Goal: Task Accomplishment & Management: Manage account settings

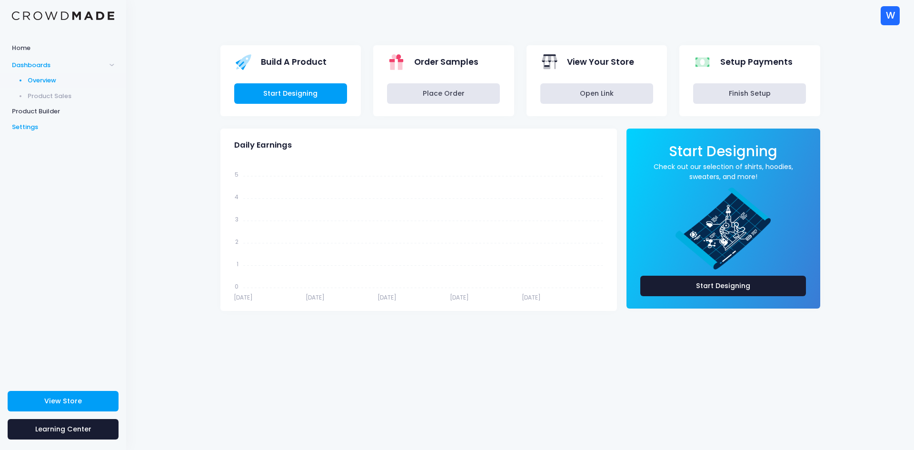
click at [34, 128] on span "Settings" at bounding box center [63, 127] width 102 height 10
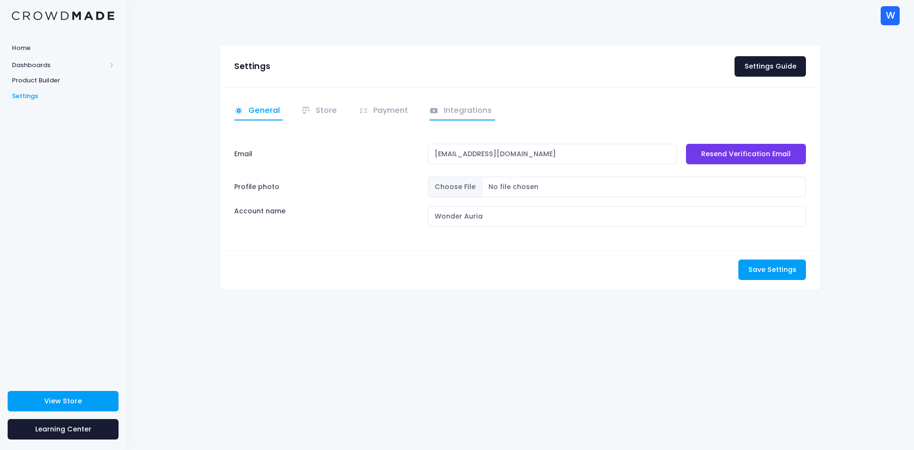
click at [451, 106] on link "Integrations" at bounding box center [462, 111] width 66 height 19
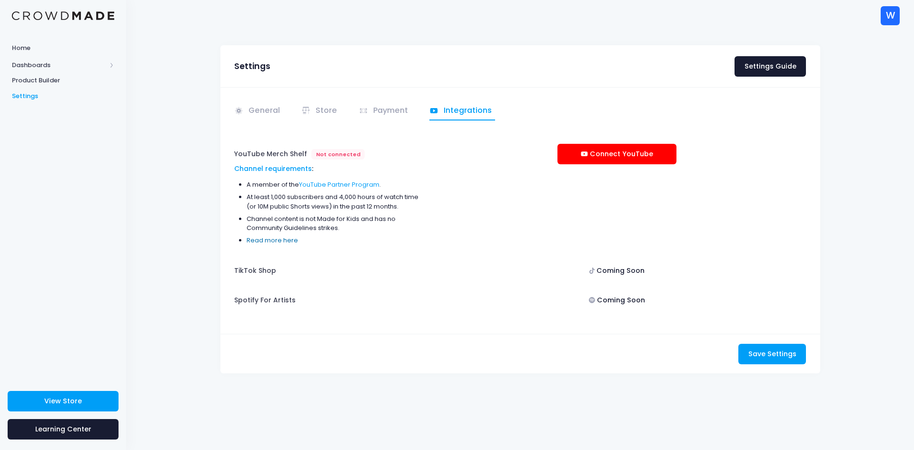
click at [277, 241] on link "Read more here" at bounding box center [272, 240] width 51 height 9
click at [608, 156] on link "Connect YouTube" at bounding box center [617, 154] width 119 height 20
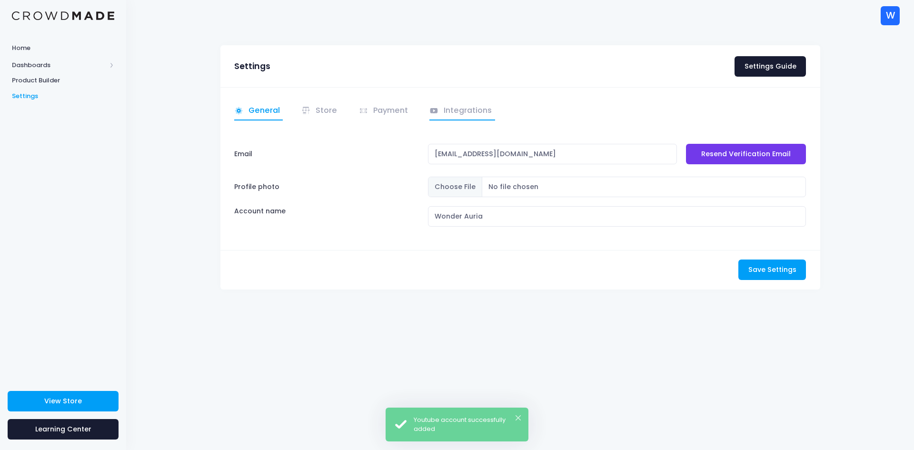
click at [430, 116] on link "Integrations" at bounding box center [462, 111] width 66 height 19
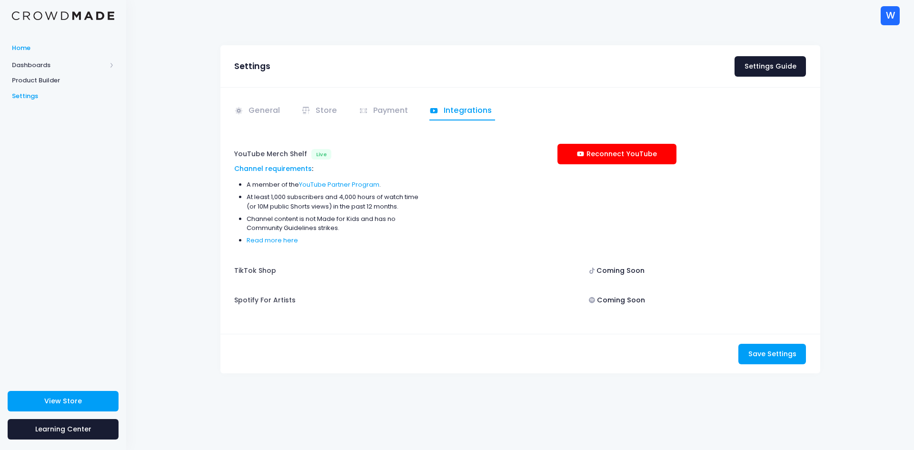
click at [44, 51] on span "Home" at bounding box center [63, 48] width 102 height 10
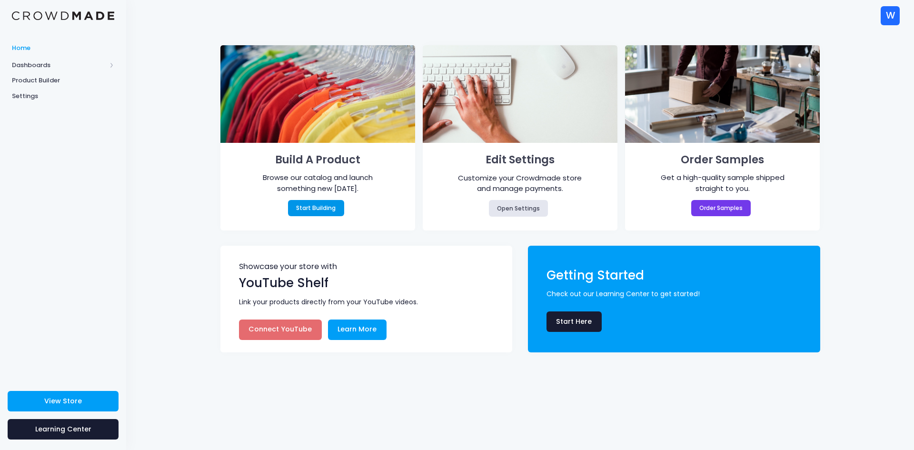
click at [327, 207] on link "Start Building" at bounding box center [316, 208] width 56 height 16
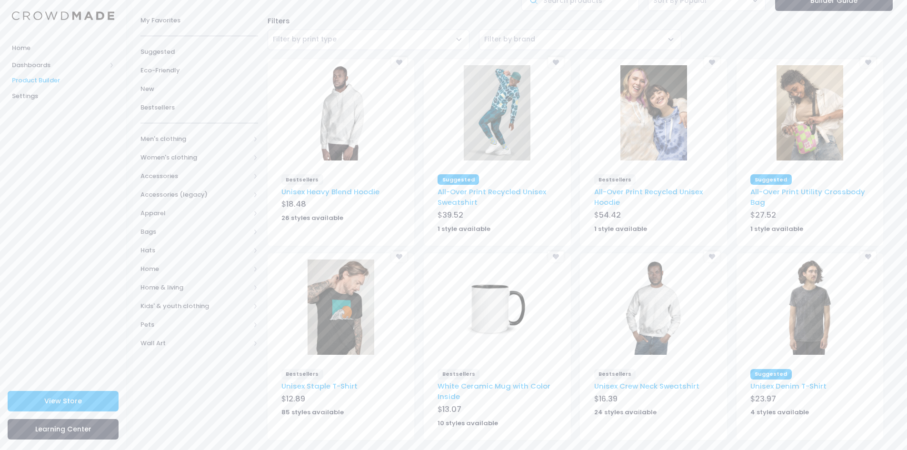
scroll to position [48, 0]
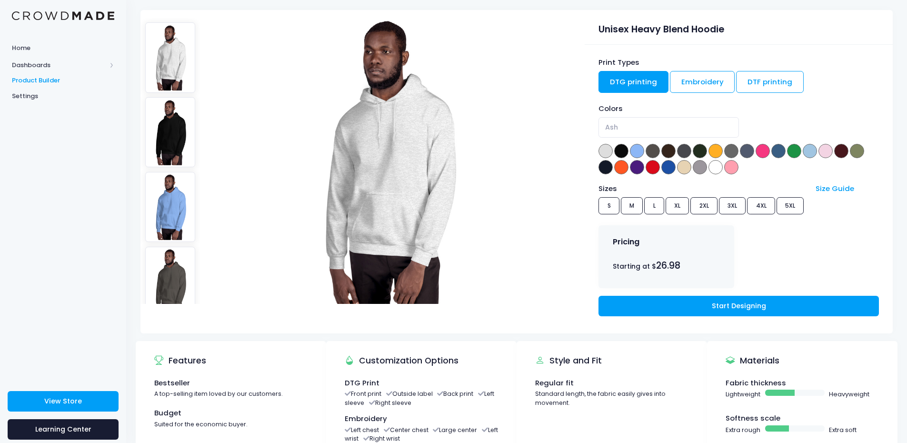
scroll to position [48, 0]
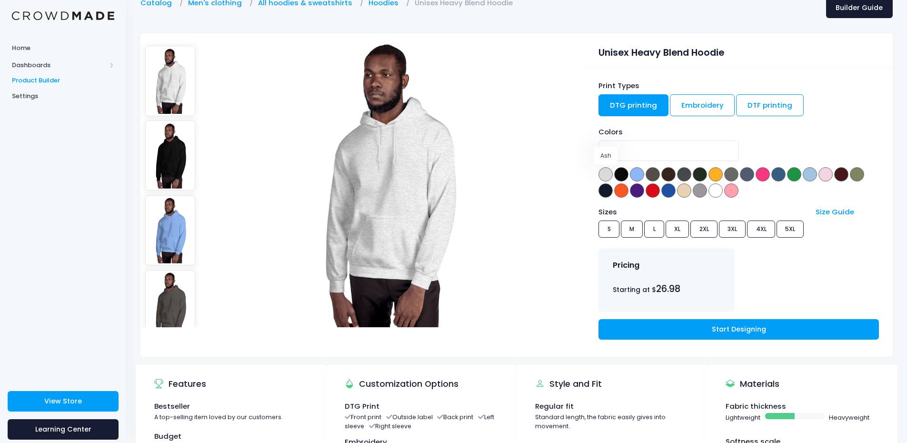
click at [606, 179] on span at bounding box center [605, 174] width 14 height 14
click at [623, 177] on span at bounding box center [621, 174] width 14 height 14
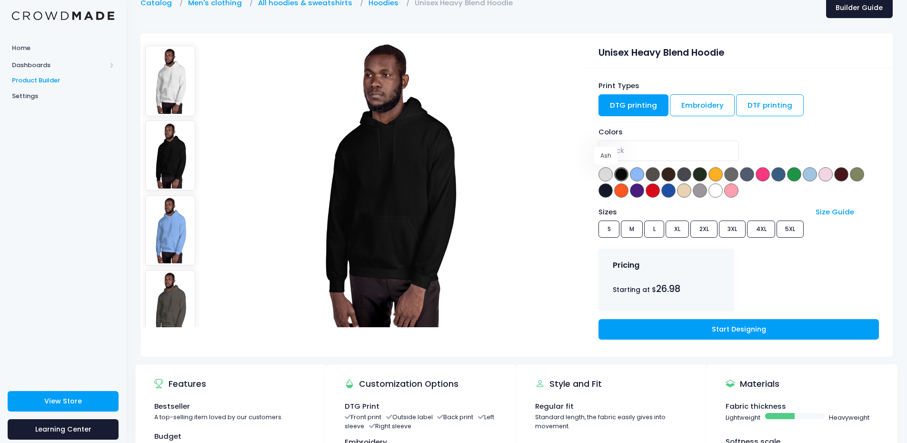
click at [607, 174] on span at bounding box center [605, 174] width 14 height 14
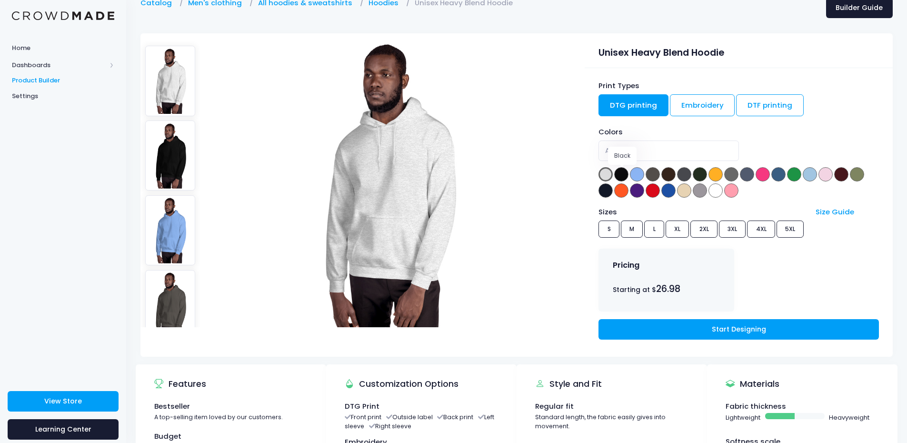
click at [625, 174] on span at bounding box center [621, 174] width 14 height 14
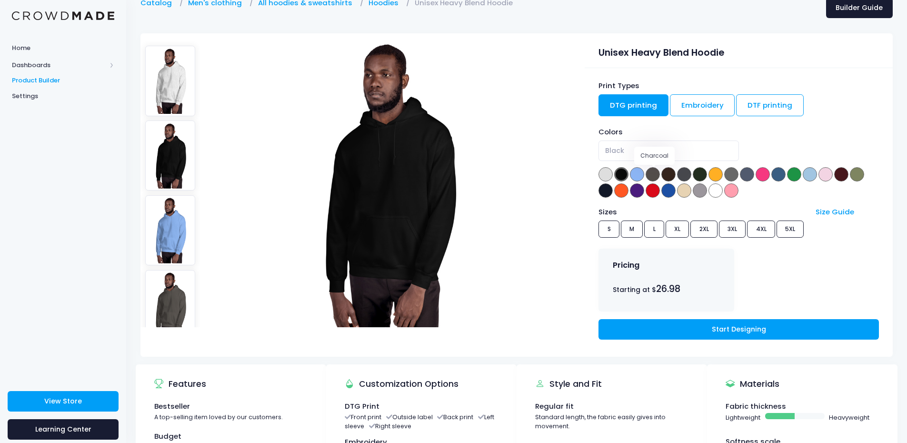
click at [659, 175] on span at bounding box center [653, 174] width 14 height 14
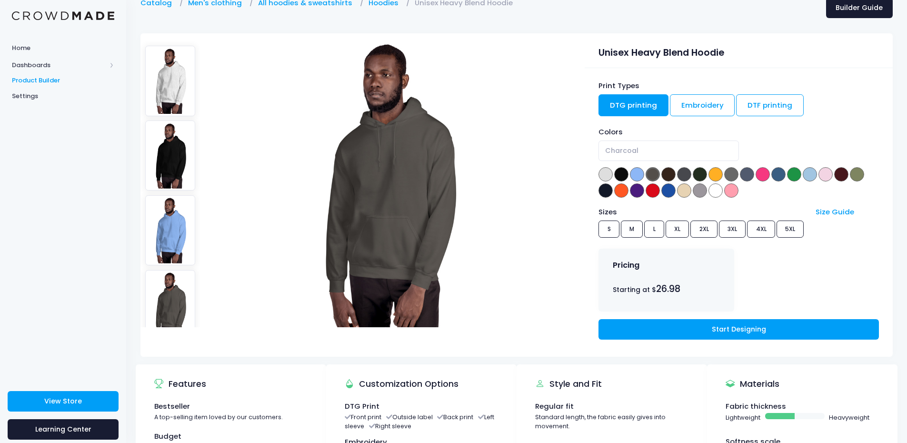
click at [677, 172] on div "Colors Ash Black Carolina Blue Charcoal Dark Chocolate Dark Heather Forest Gree…" at bounding box center [738, 163] width 280 height 72
click at [657, 171] on span at bounding box center [653, 174] width 14 height 14
click at [674, 169] on span at bounding box center [668, 174] width 14 height 14
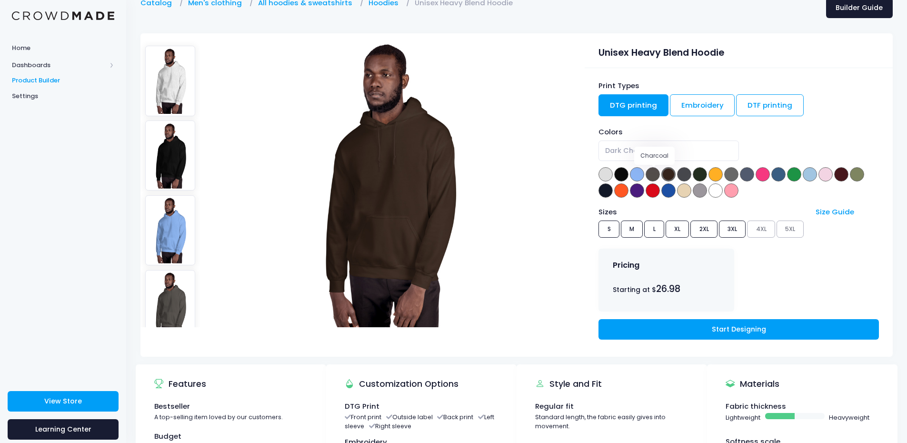
click at [659, 174] on span at bounding box center [653, 174] width 14 height 14
select select "Charcoal"
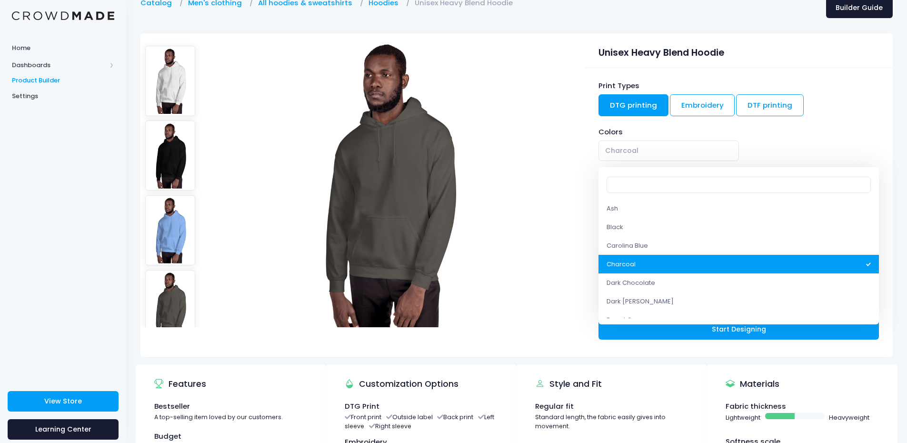
click at [651, 143] on span "Charcoal" at bounding box center [668, 150] width 140 height 20
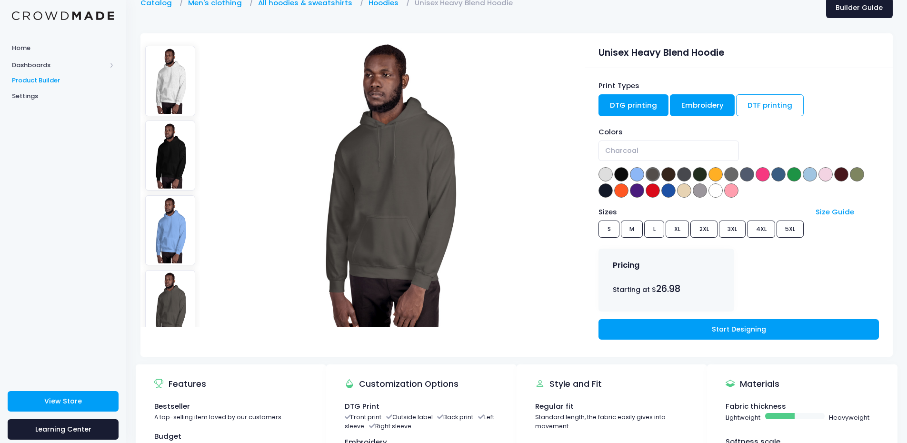
click at [713, 108] on link "Embroidery" at bounding box center [702, 105] width 65 height 22
click at [647, 107] on link "DTG printing" at bounding box center [633, 105] width 70 height 22
click at [765, 105] on link "DTF printing" at bounding box center [770, 105] width 68 height 22
click at [712, 109] on link "Embroidery" at bounding box center [702, 105] width 65 height 22
click at [640, 109] on link "DTG printing" at bounding box center [633, 105] width 70 height 22
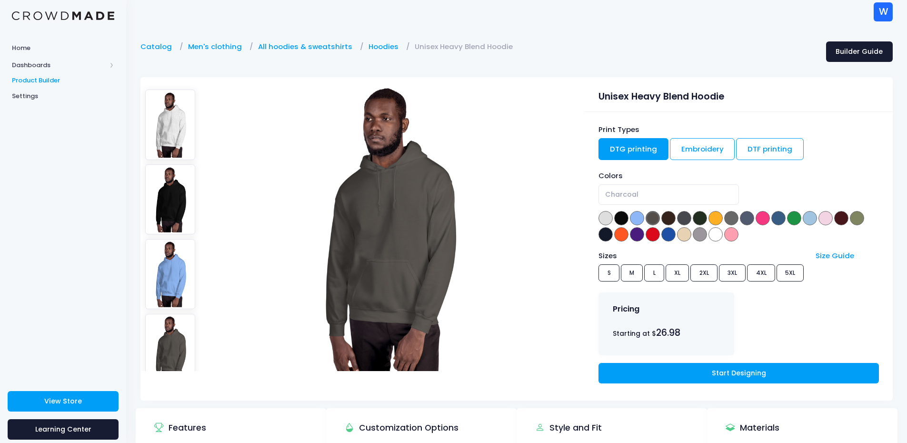
scroll to position [0, 0]
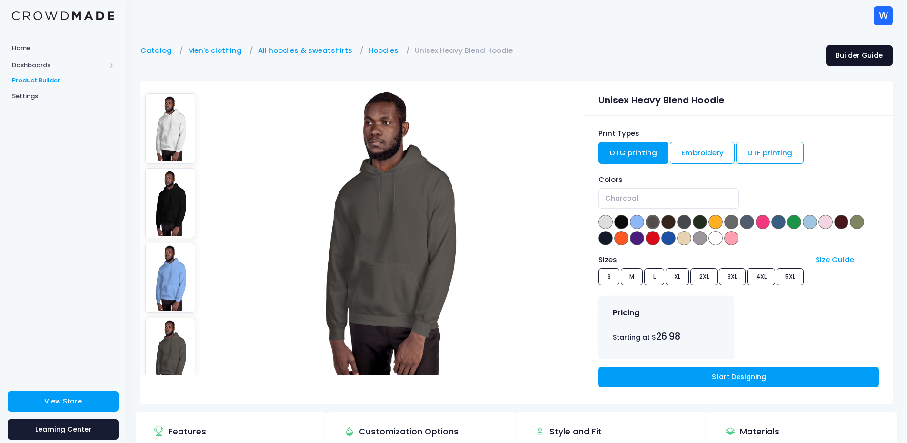
click at [849, 57] on link "Builder Guide" at bounding box center [859, 55] width 67 height 20
click at [687, 375] on link "Start Designing" at bounding box center [738, 377] width 280 height 20
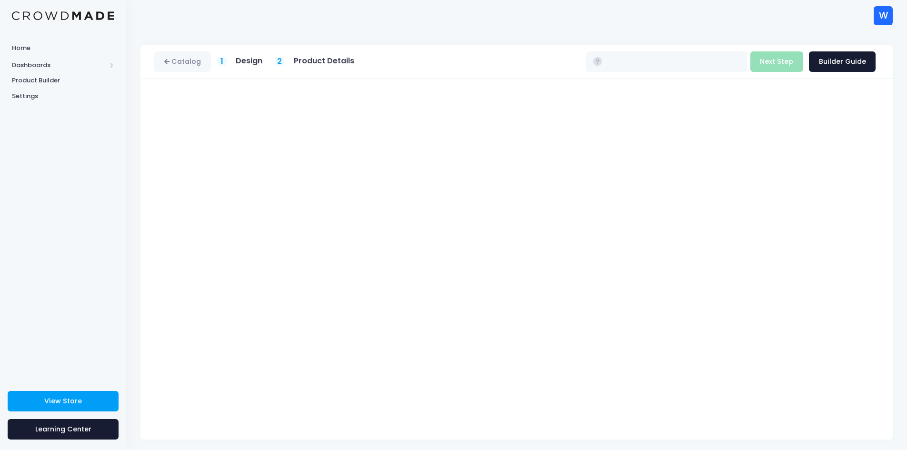
type input "$30.51 - $36.49"
click at [774, 69] on button "Next Step" at bounding box center [776, 61] width 53 height 20
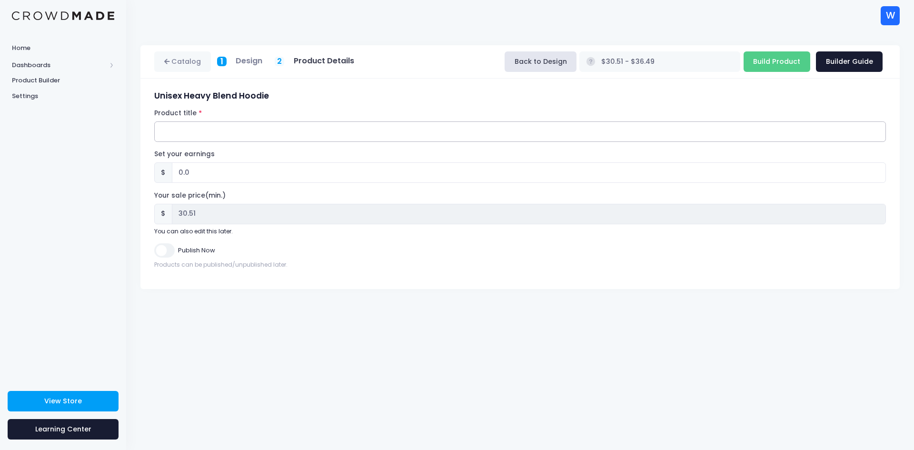
click at [253, 134] on input "Product title" at bounding box center [520, 131] width 732 height 20
type input "Trans Anarchist Hoodie"
click at [211, 175] on input "0.0" at bounding box center [529, 172] width 714 height 20
type input "0.01"
type input "$30.52 - $36.50"
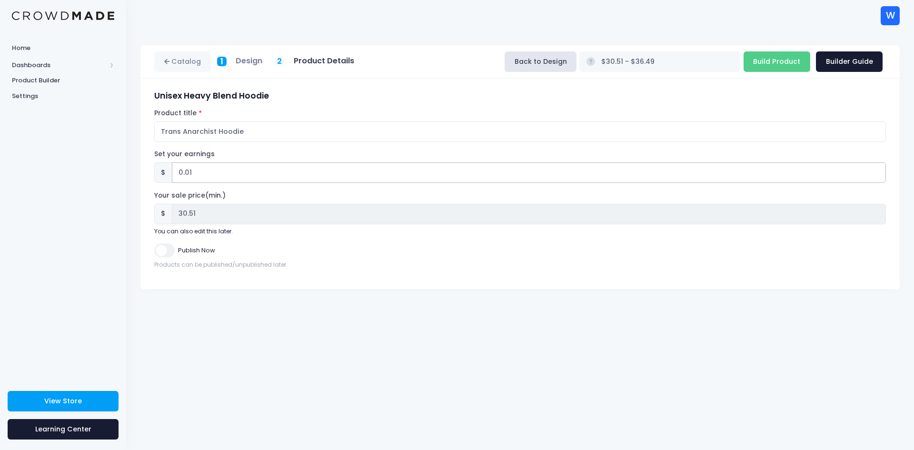
type input "30.52"
type input "0"
type input "$30.51 - $36.49"
type input "30.51"
type input "1"
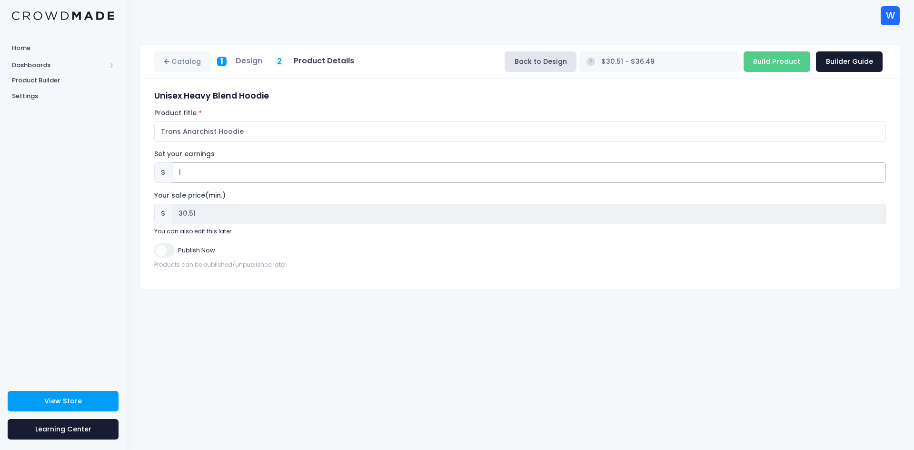
type input "$31.51 - $37.49"
type input "31.51"
type input "10"
type input "$40.51 - $46.49"
type input "40.51"
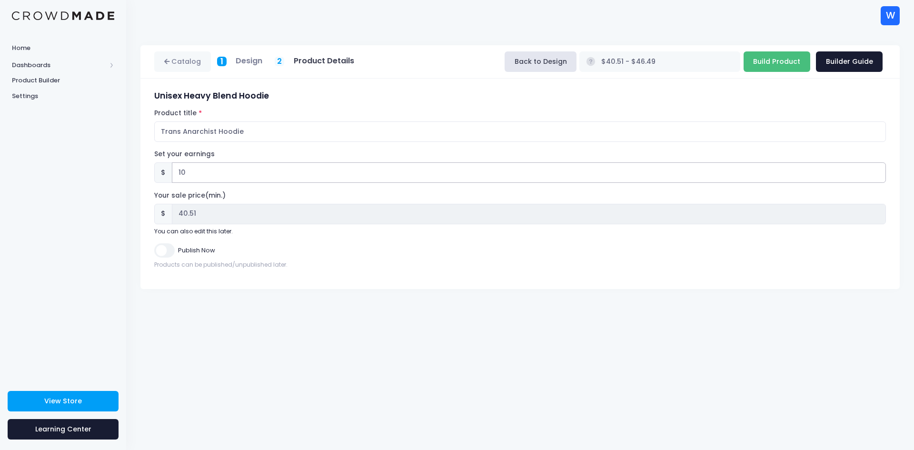
type input "10"
click at [762, 62] on input "Build Product" at bounding box center [777, 61] width 67 height 20
type input "Building product..."
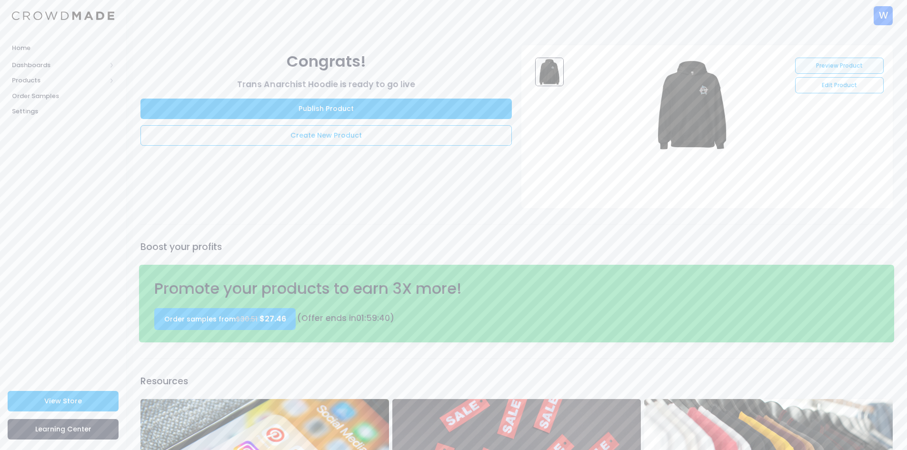
click at [805, 67] on link "Preview Product" at bounding box center [839, 66] width 88 height 16
click at [876, 14] on div "W" at bounding box center [883, 15] width 19 height 19
click at [783, 98] on span "Not Verified" at bounding box center [781, 95] width 44 height 10
click at [782, 148] on link "Settings" at bounding box center [821, 143] width 128 height 18
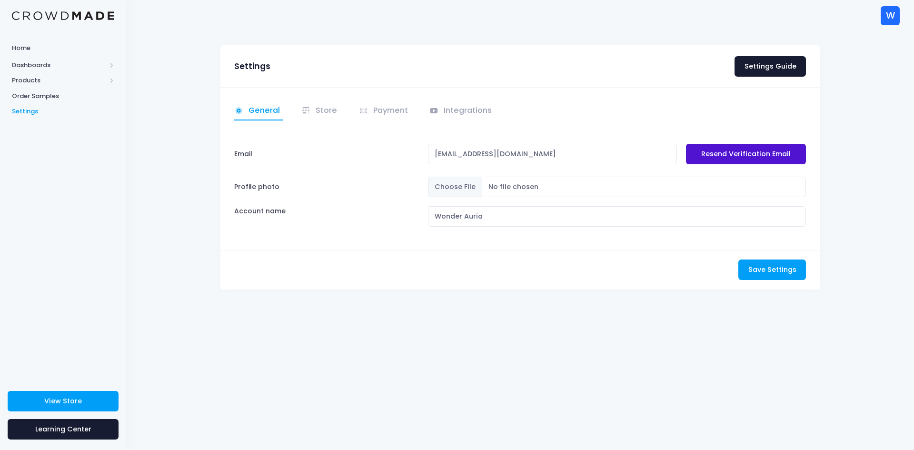
click at [755, 157] on link "Resend Verification Email" at bounding box center [746, 154] width 120 height 20
click at [464, 214] on input "Wonder Auria" at bounding box center [617, 216] width 378 height 20
type input "WonderAuria"
click at [465, 189] on input "Profile photo" at bounding box center [617, 187] width 378 height 20
type input "C:\fakepath\Wonder_icon_full.png"
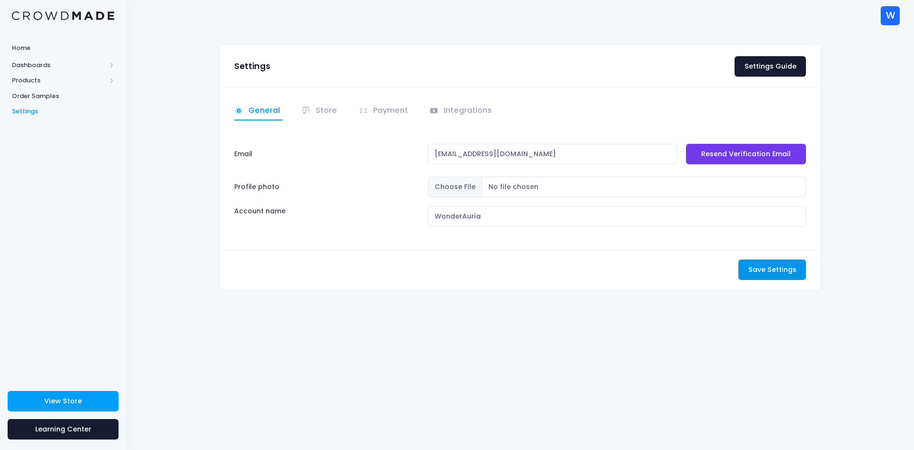
click at [786, 274] on span "Save Settings" at bounding box center [772, 270] width 48 height 10
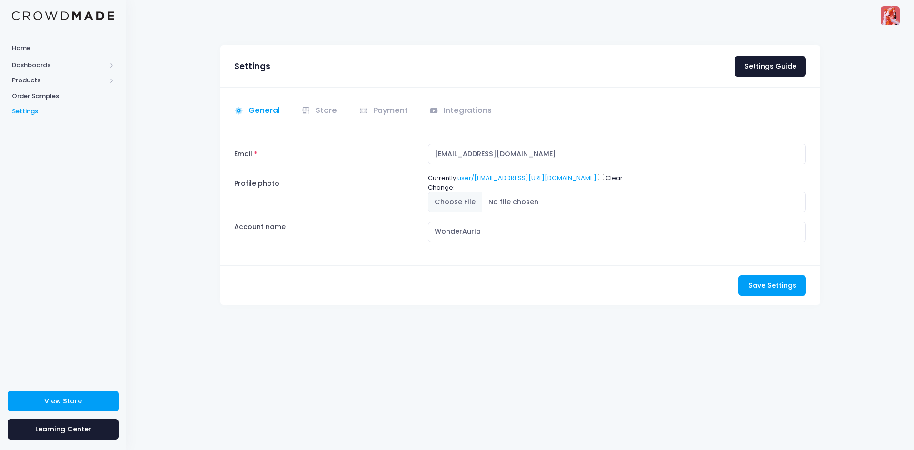
click at [891, 12] on img at bounding box center [890, 15] width 19 height 19
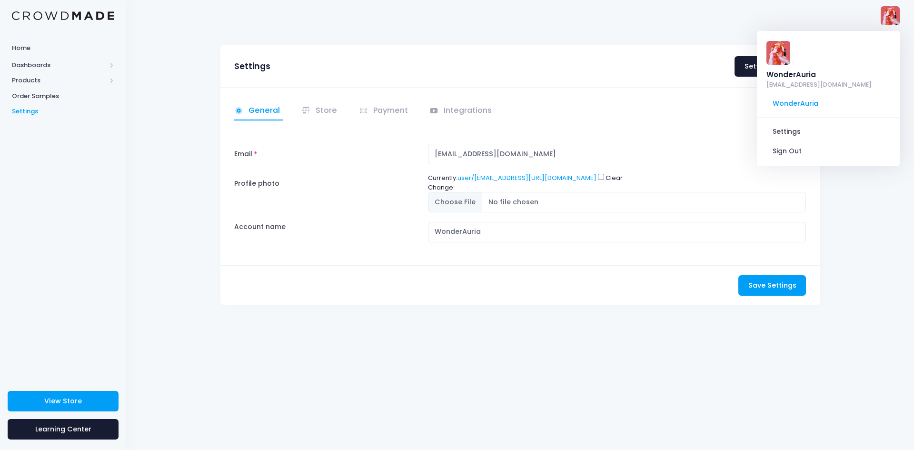
click at [779, 55] on img at bounding box center [779, 53] width 24 height 24
click at [856, 260] on div "Settings Settings Guide General Email" at bounding box center [520, 240] width 788 height 419
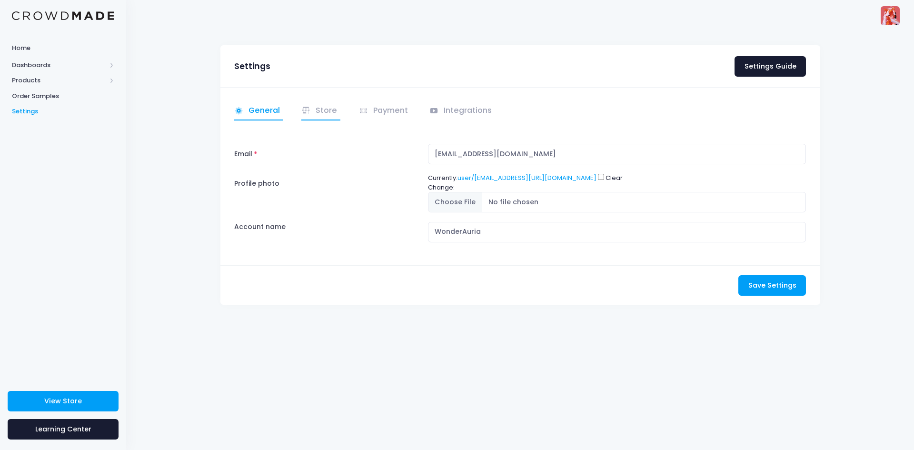
click at [306, 108] on icon at bounding box center [305, 109] width 1 height 2
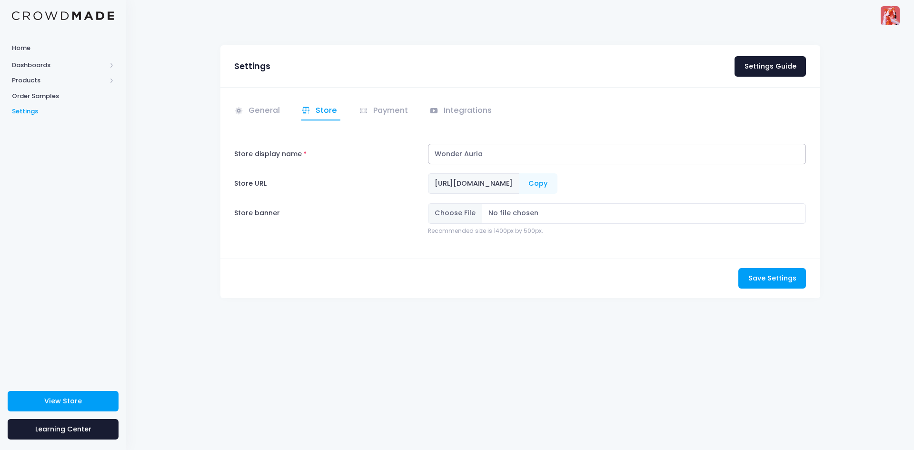
click at [465, 153] on input "Wonder Auria" at bounding box center [617, 154] width 378 height 20
type input "WonderAuria"
click at [772, 287] on button "Save Settings Saving..." at bounding box center [772, 278] width 68 height 20
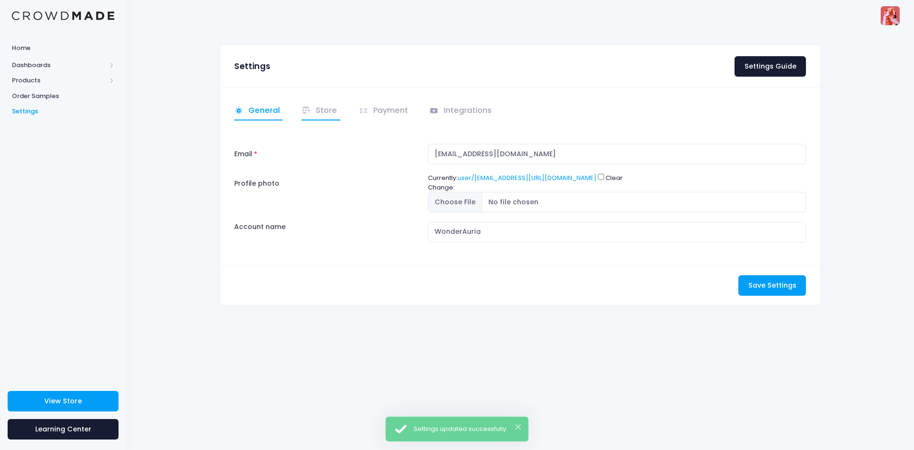
click at [319, 112] on link "Store" at bounding box center [320, 111] width 39 height 19
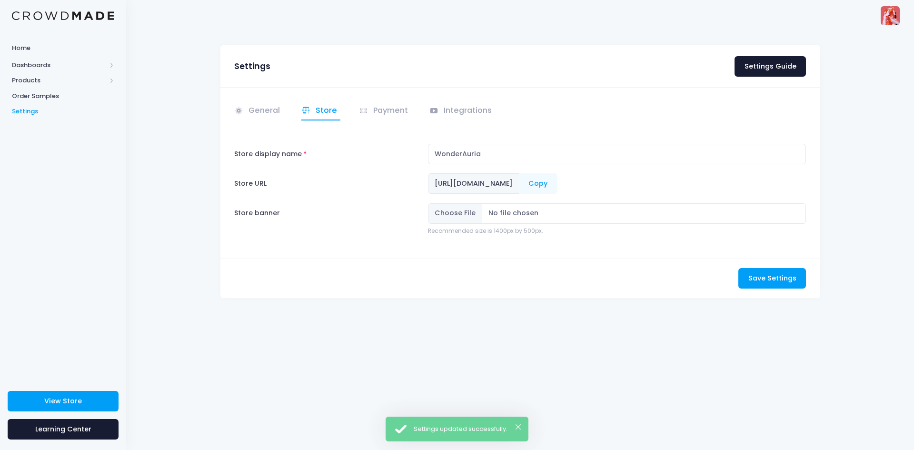
click at [355, 111] on li "Payment" at bounding box center [385, 111] width 65 height 19
click at [368, 112] on span at bounding box center [364, 110] width 11 height 11
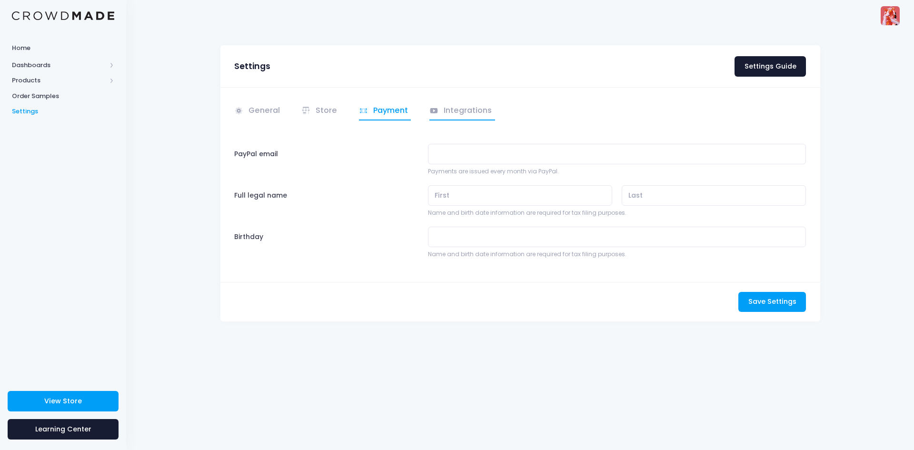
click at [434, 110] on icon at bounding box center [434, 110] width 8 height 5
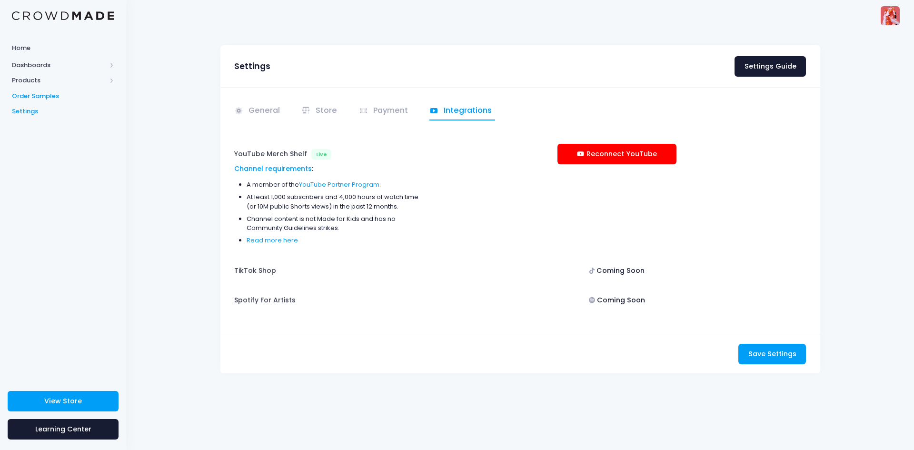
click at [55, 94] on span "Order Samples" at bounding box center [63, 96] width 102 height 10
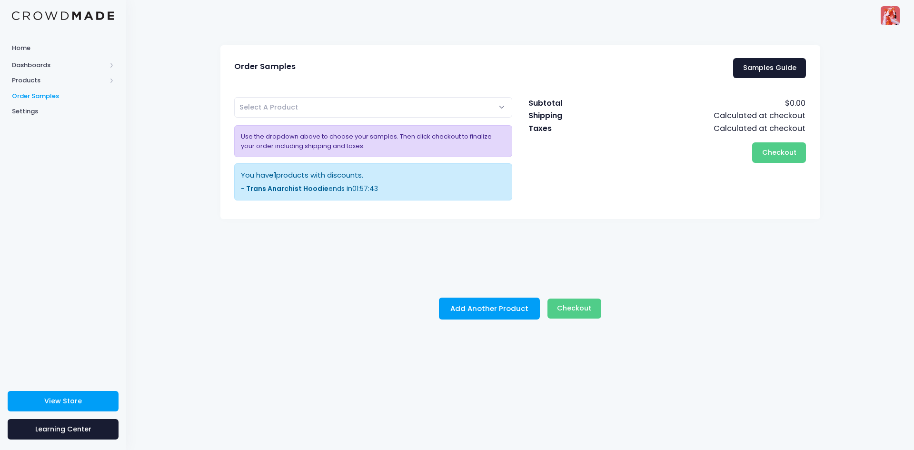
click at [328, 186] on div "- Trans Anarchist Hoodie ends in 01 : 57 : 43" at bounding box center [373, 189] width 265 height 10
click at [308, 189] on b "- Trans Anarchist Hoodie" at bounding box center [285, 189] width 88 height 10
click at [588, 177] on div "Subtotal $0.00 Shipping Calculated at checkout Taxes Calculated at checkout Che…" at bounding box center [667, 152] width 294 height 110
click at [345, 180] on div "You have 1 products with discounts." at bounding box center [373, 175] width 265 height 10
click at [420, 124] on div "Trans Anarchist Hoodie Select A Product Use the dropdown above to choose your s…" at bounding box center [374, 152] width 294 height 110
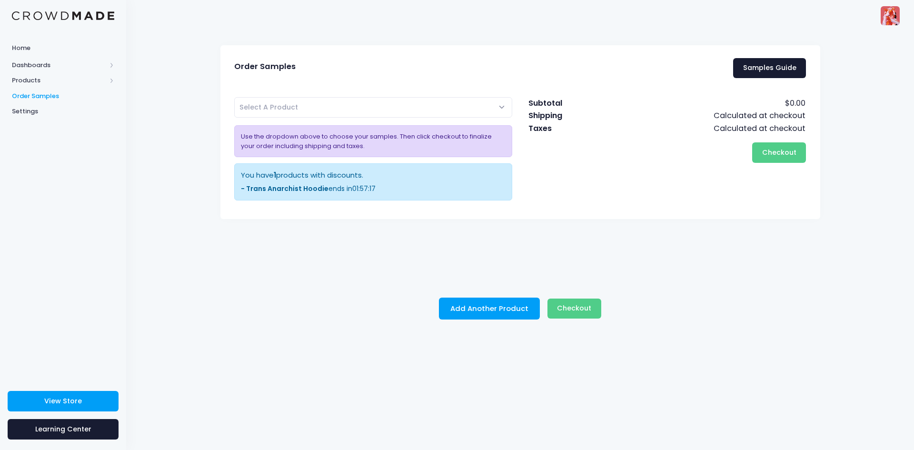
click at [420, 110] on span "Select A Product" at bounding box center [373, 107] width 279 height 20
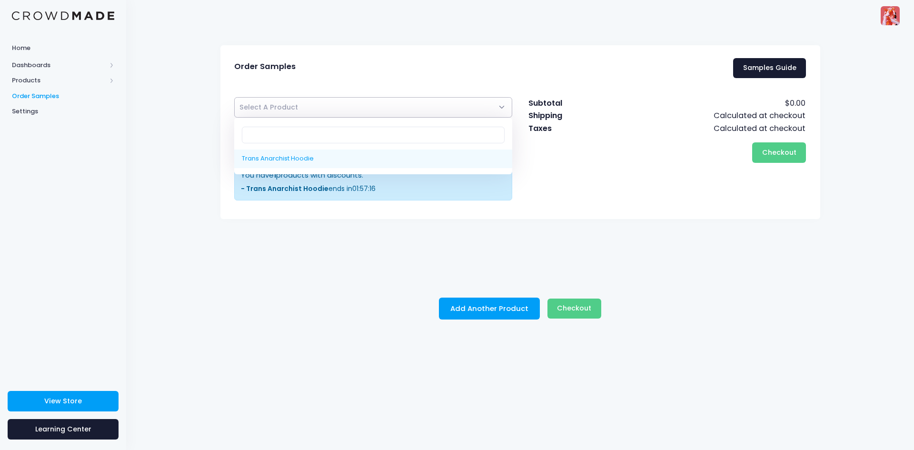
click at [420, 110] on span "Select A Product" at bounding box center [373, 107] width 279 height 20
select select "10213030822162"
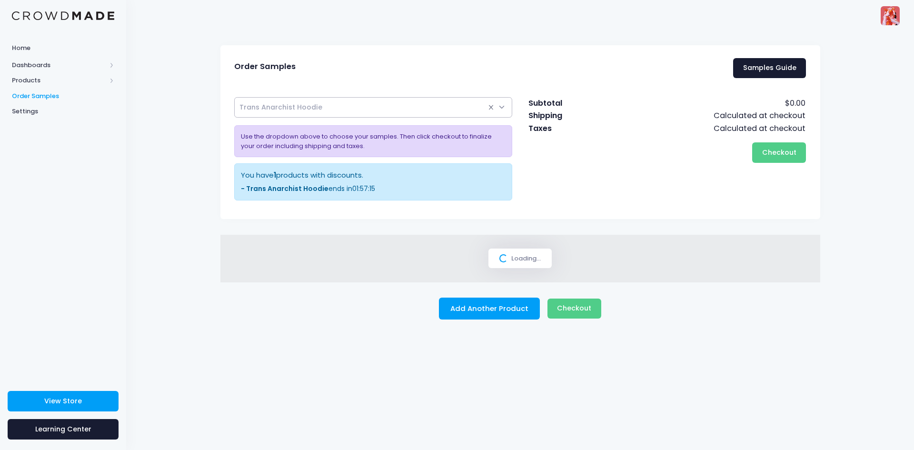
select select
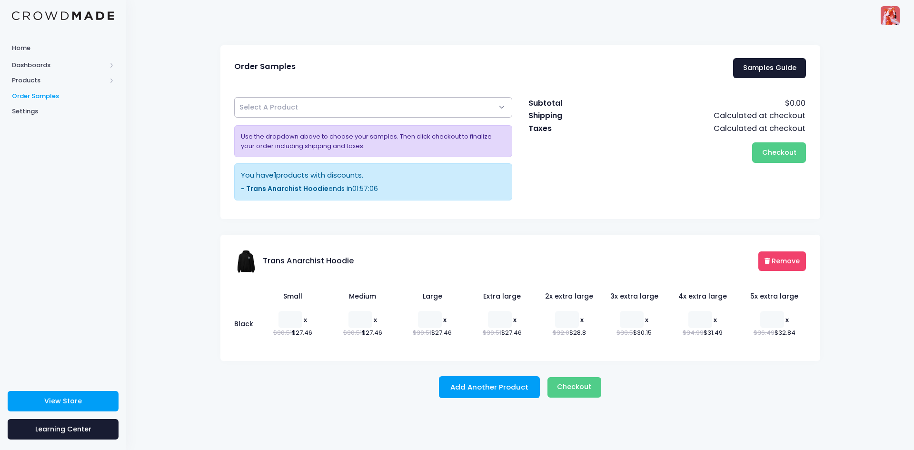
click at [786, 265] on button "Remove" at bounding box center [782, 261] width 48 height 20
